Goal: Information Seeking & Learning: Learn about a topic

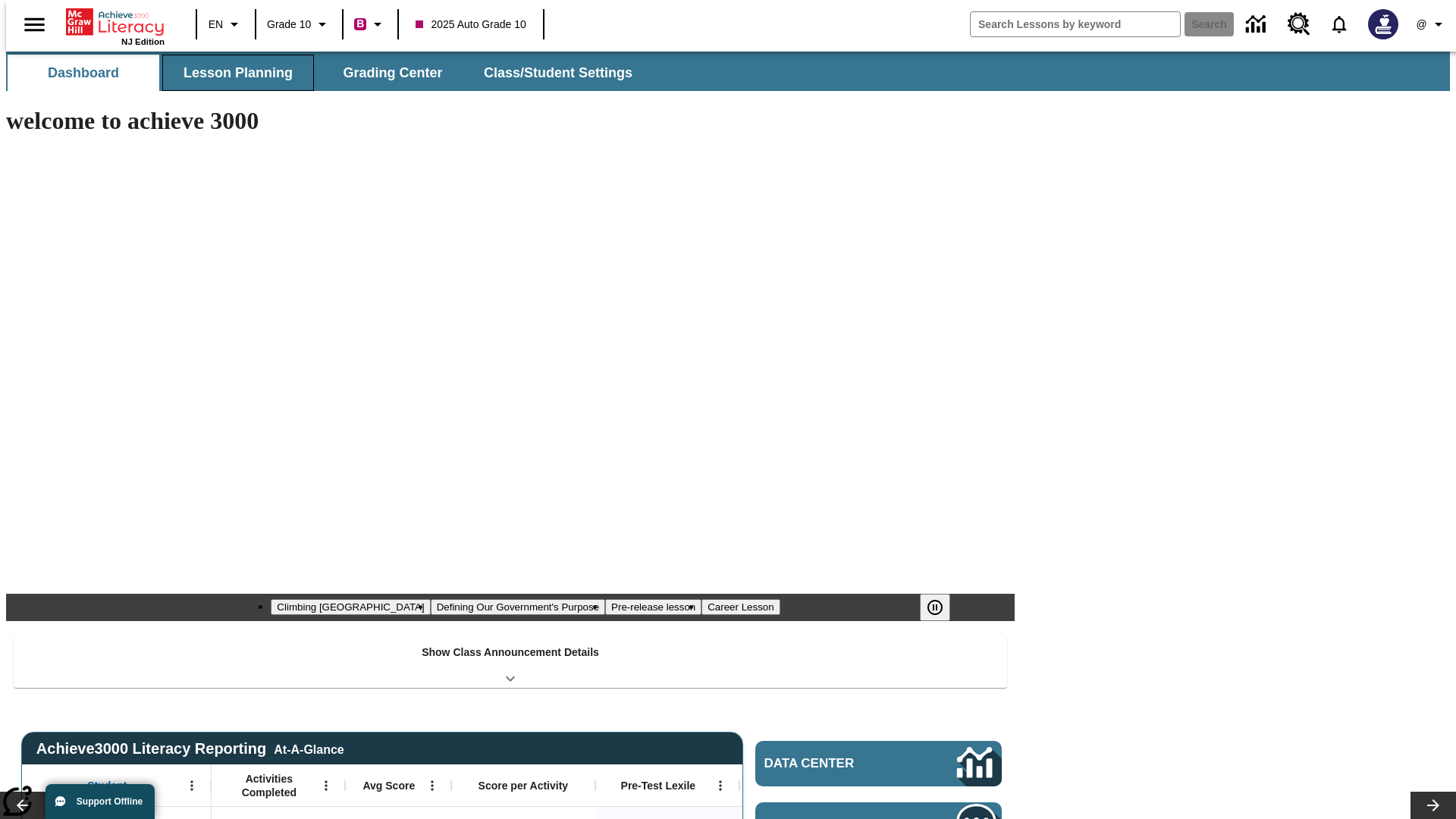
click at [232, 73] on button "Lesson Planning" at bounding box center [238, 72] width 152 height 37
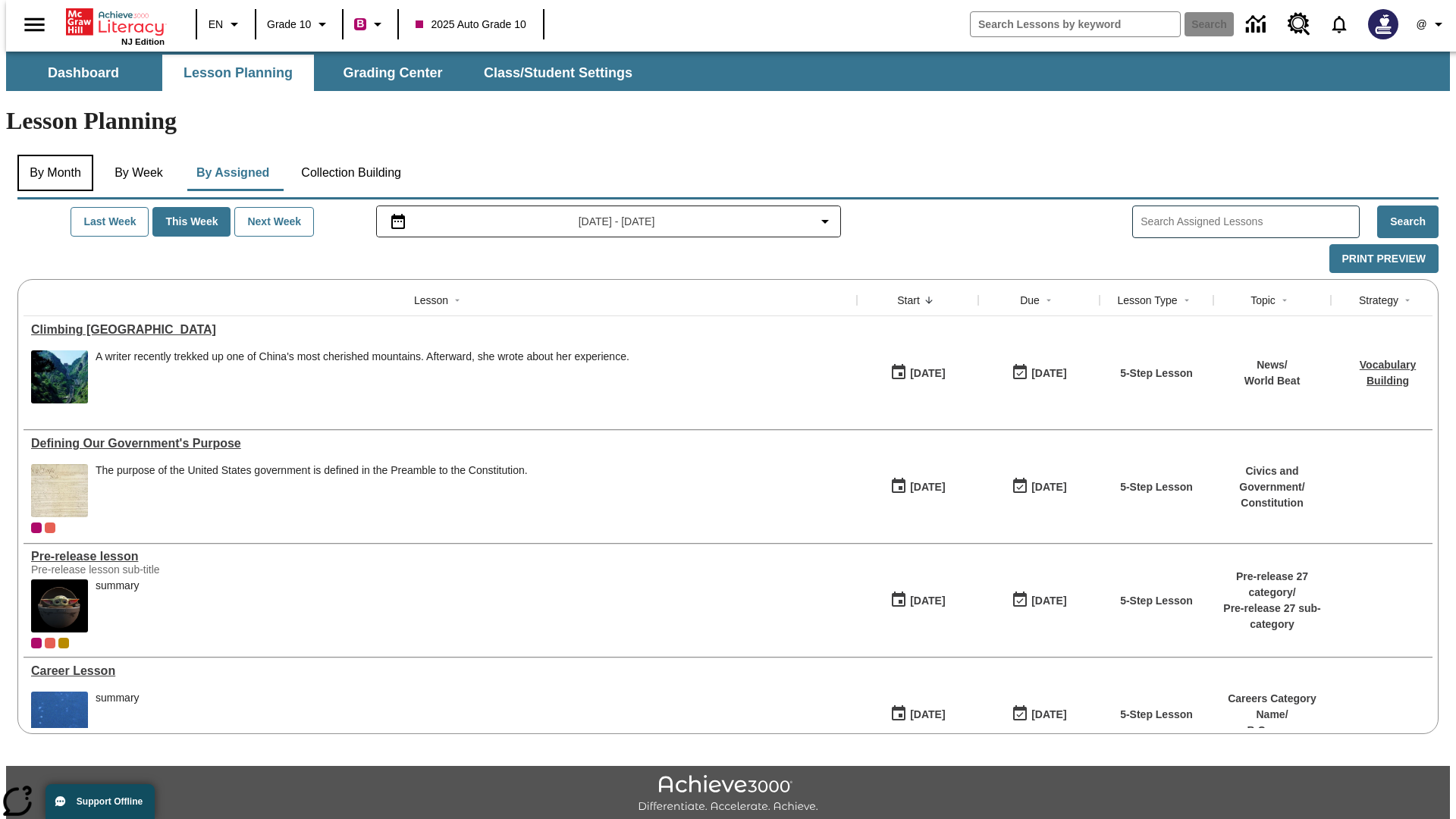
click at [51, 155] on button "By Month" at bounding box center [55, 173] width 76 height 37
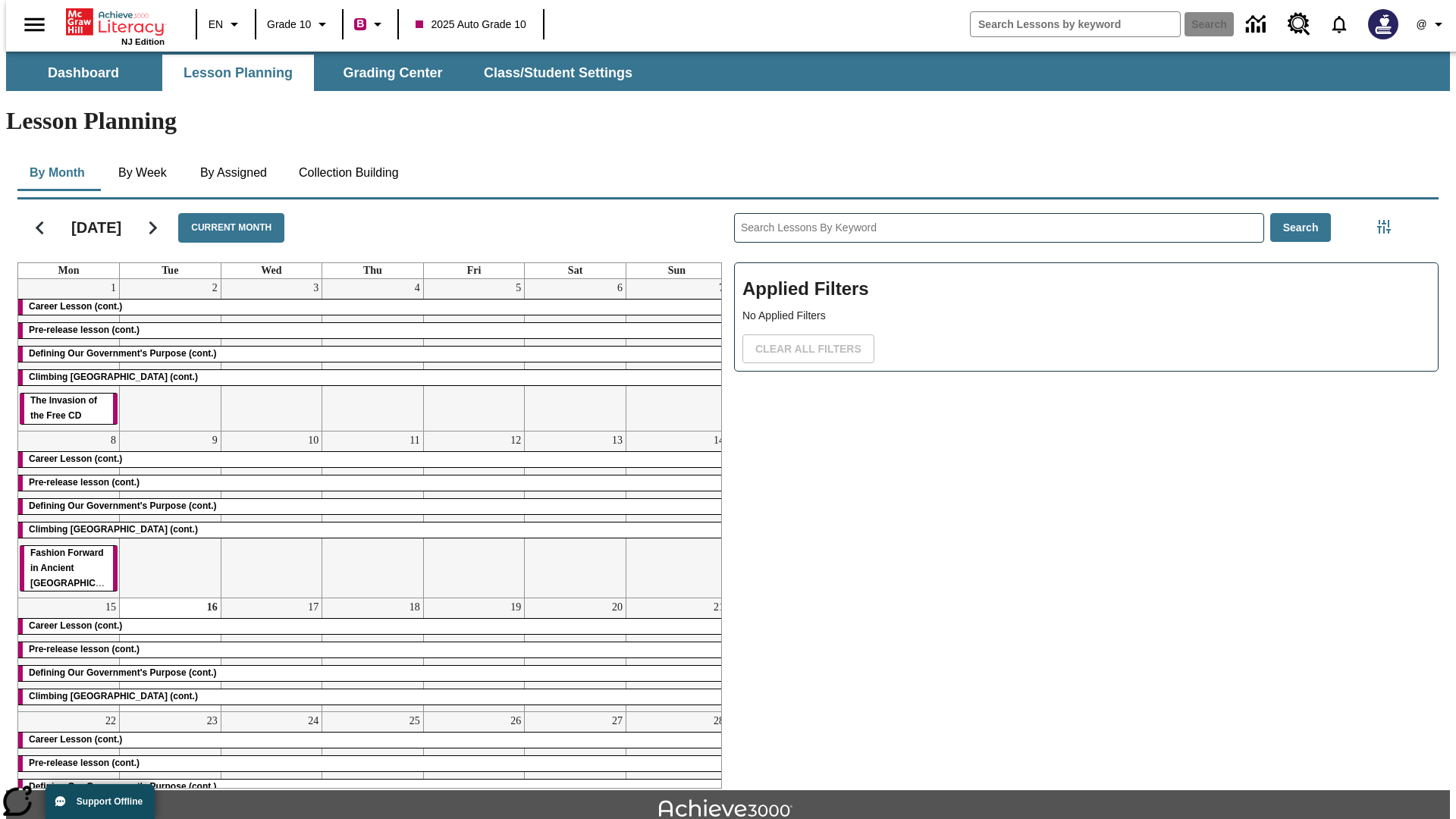
click at [366, 299] on div "Career Lesson (cont.)" at bounding box center [372, 307] width 709 height 15
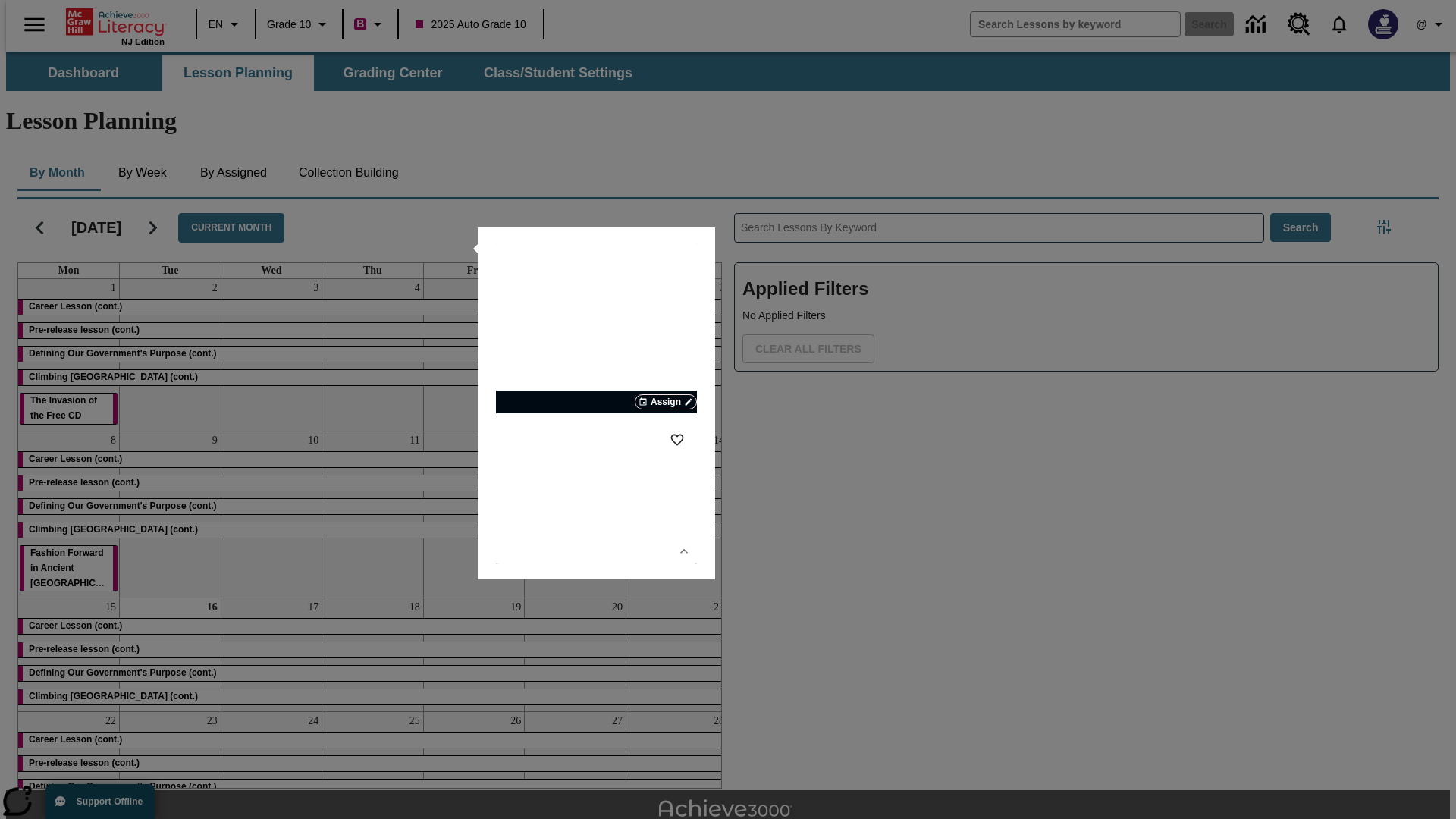
scroll to position [33, 0]
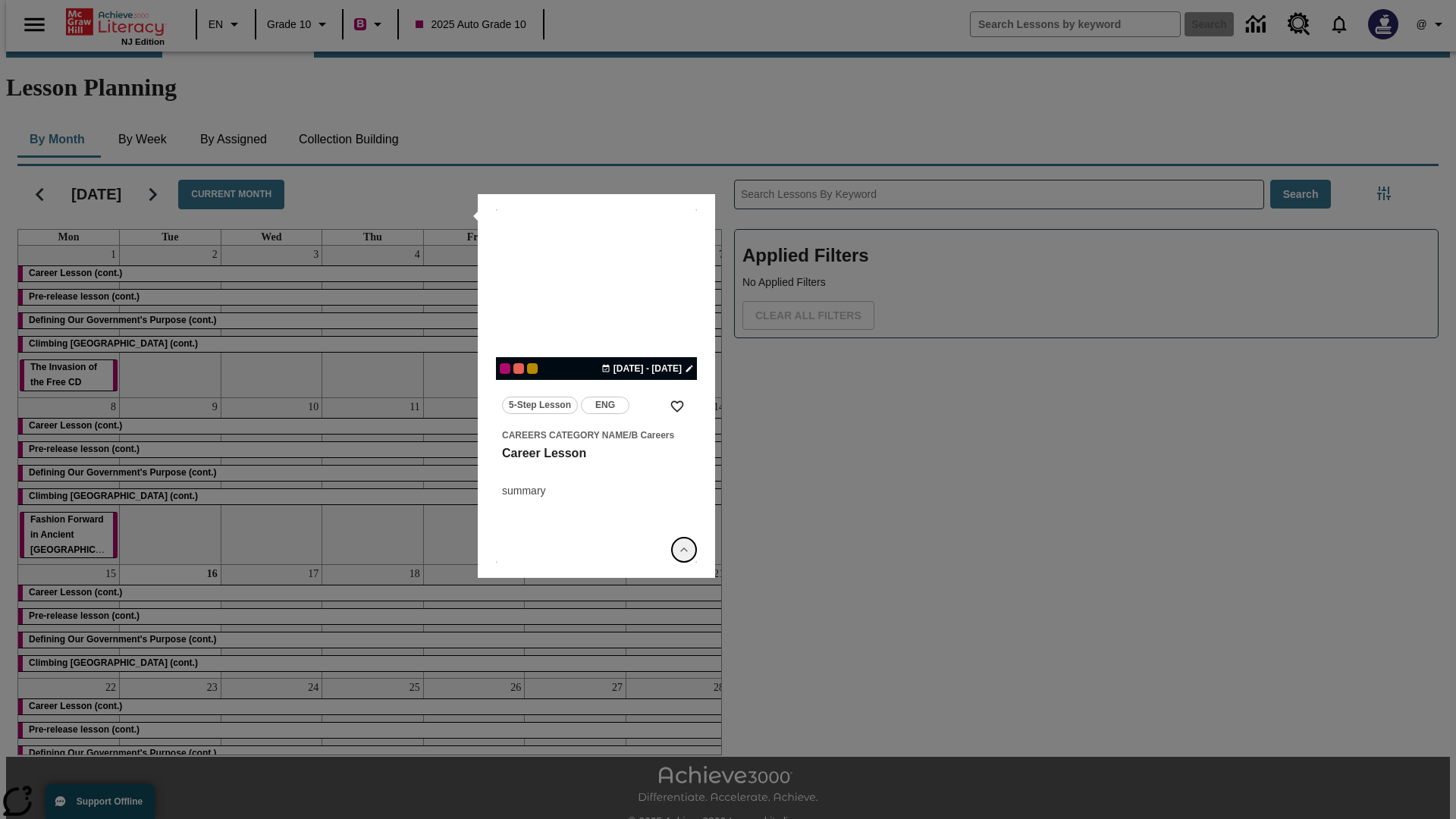
click at [684, 550] on icon "Show Details" at bounding box center [684, 549] width 15 height 15
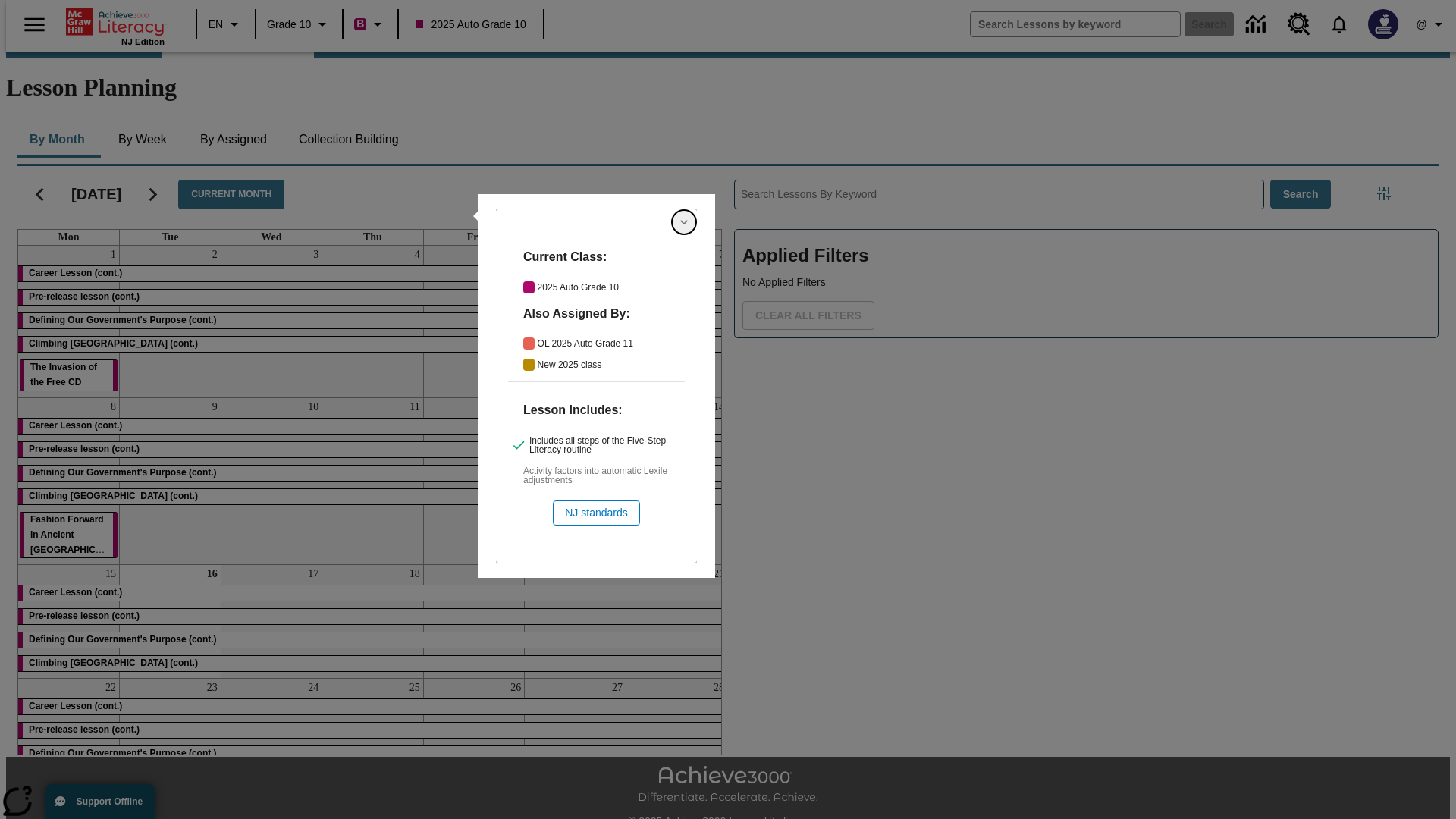
click at [684, 222] on icon "Hide Details" at bounding box center [684, 222] width 15 height 15
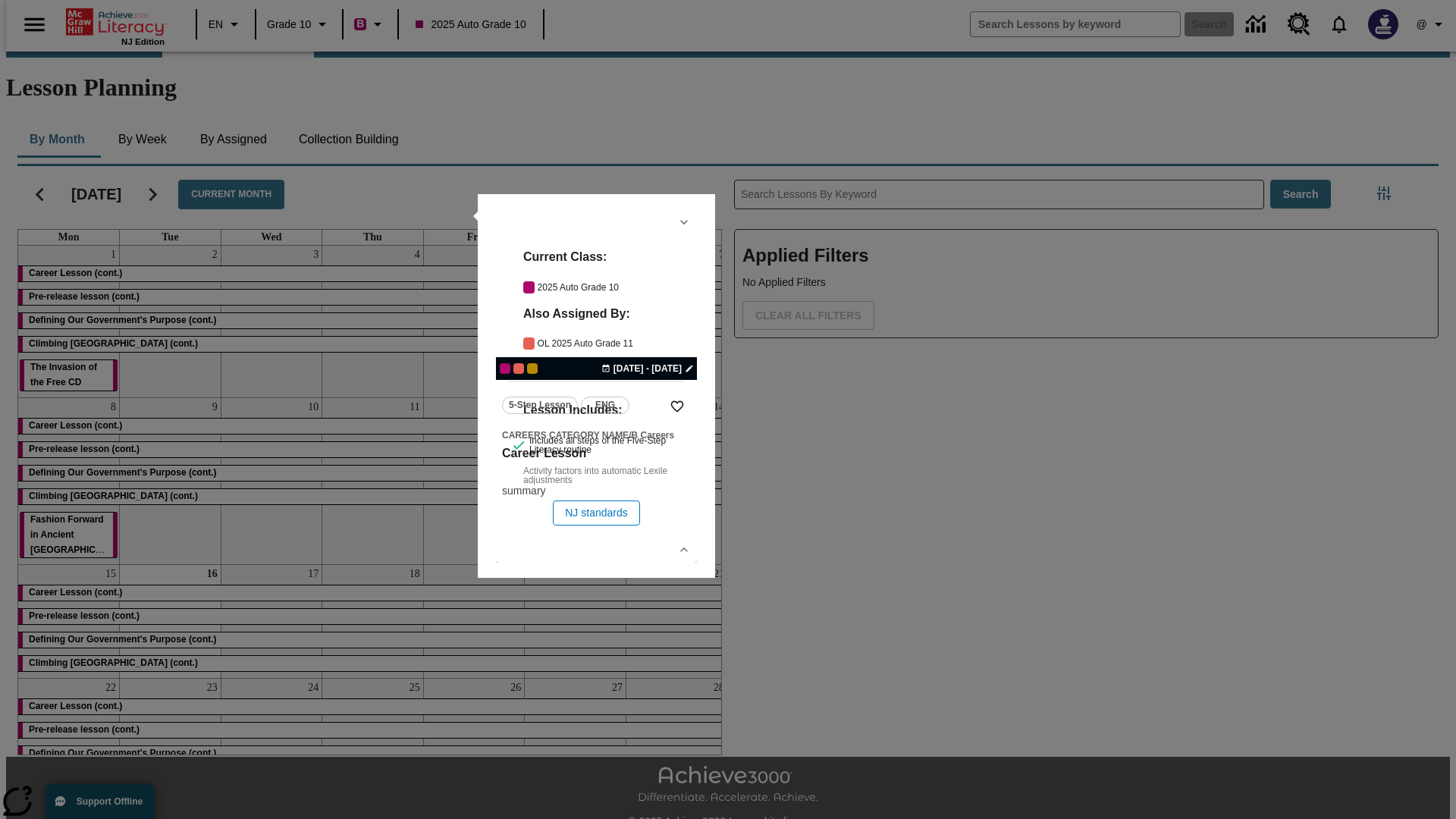
click at [596, 386] on link "lesson details" at bounding box center [596, 386] width 201 height 353
